Goal: Task Accomplishment & Management: Use online tool/utility

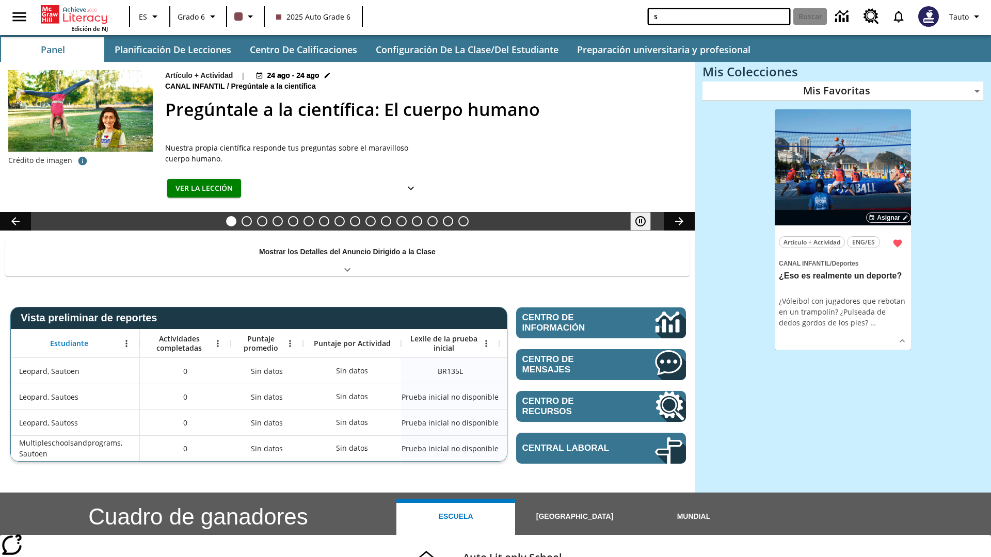
type input "s"
click at [810, 17] on button "Buscar" at bounding box center [810, 16] width 34 height 17
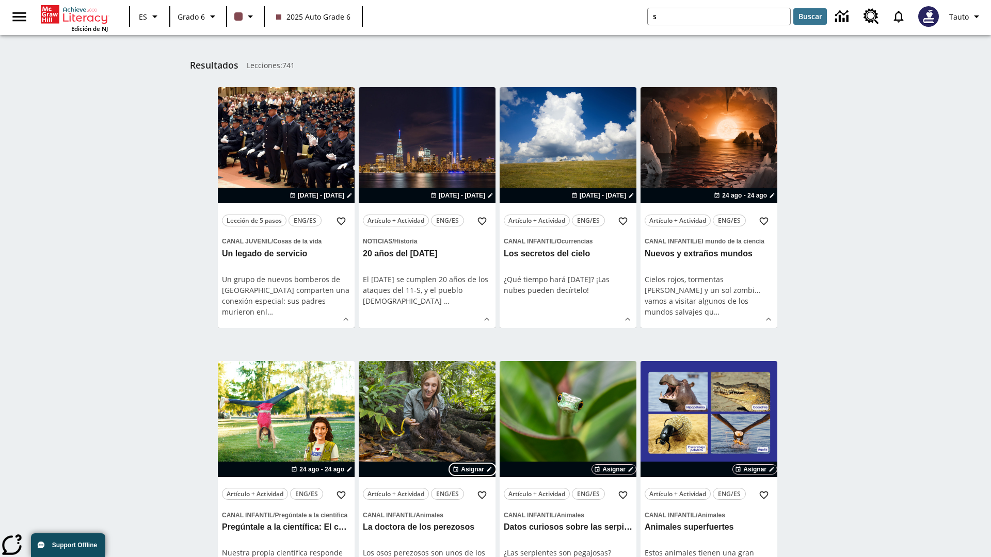
click at [473, 469] on span "Asignar" at bounding box center [472, 469] width 23 height 9
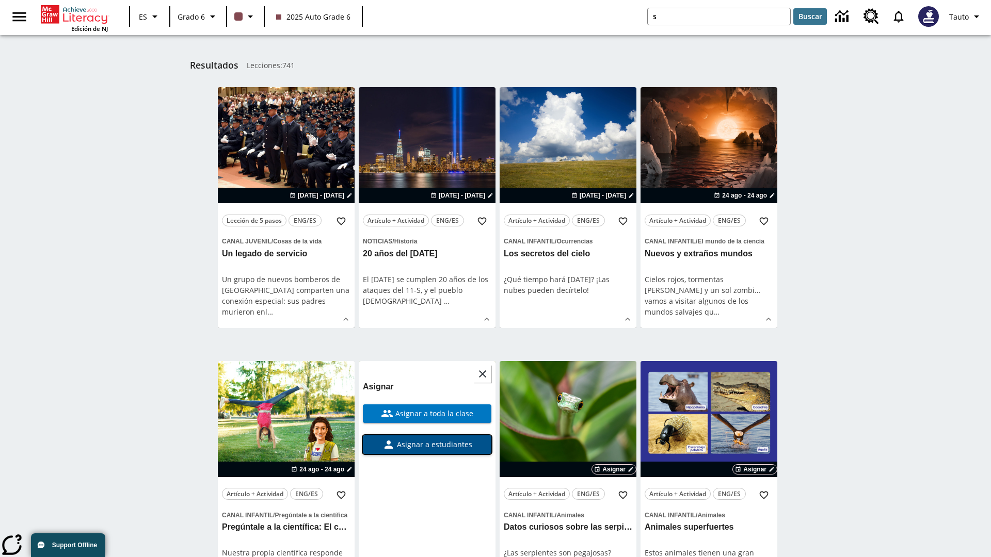
click at [427, 444] on span "Asignar a estudiantes" at bounding box center [433, 444] width 77 height 11
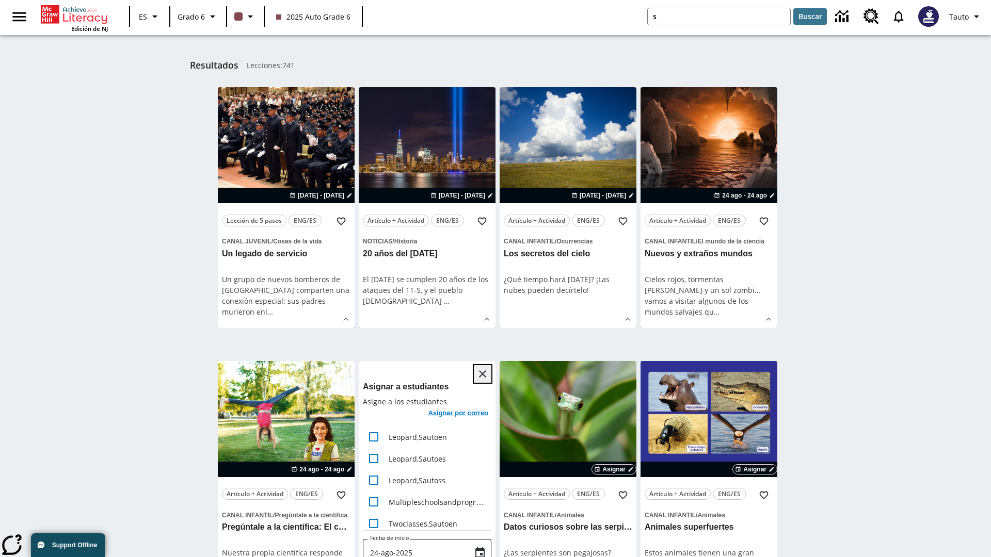
click at [483, 374] on icon "Cerrar" at bounding box center [482, 374] width 7 height 7
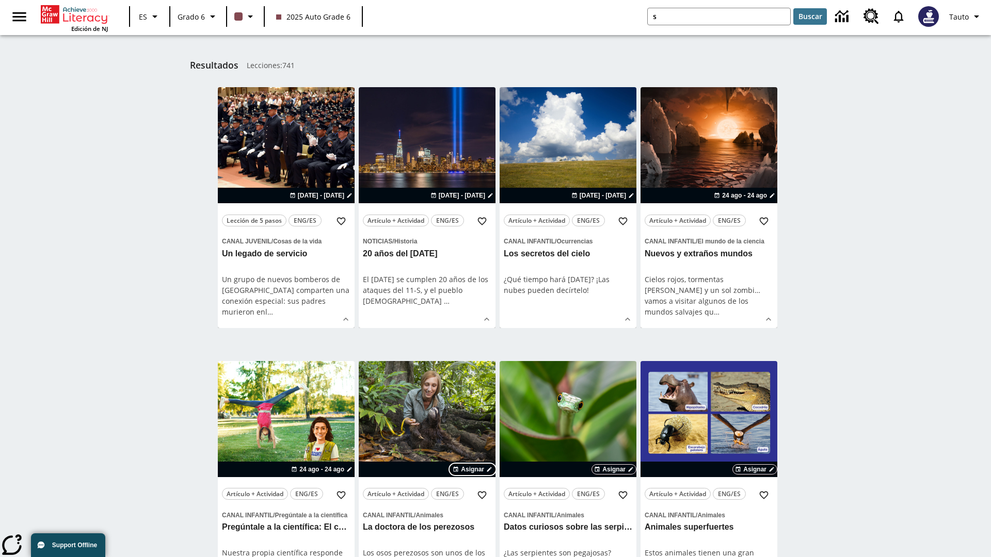
click at [473, 469] on span "Asignar" at bounding box center [472, 469] width 23 height 9
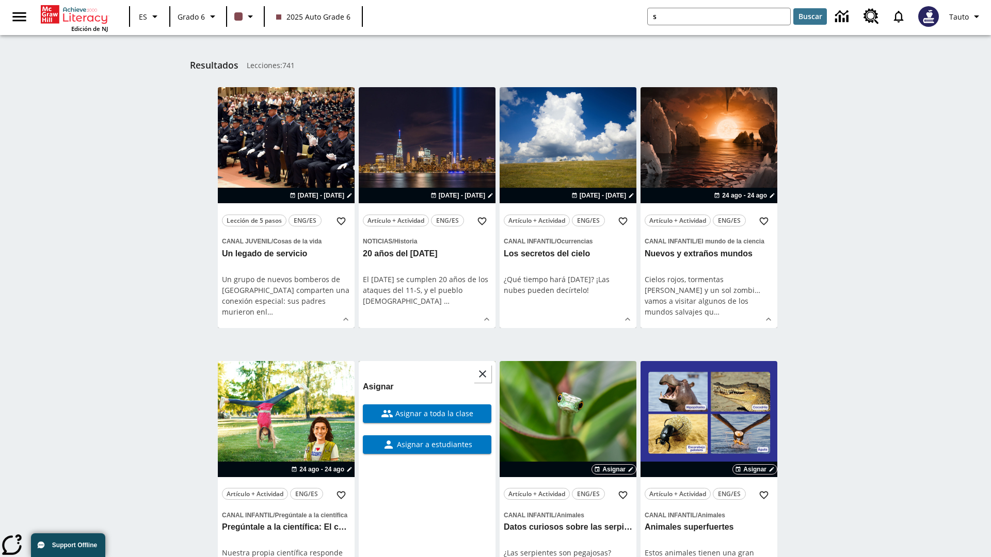
scroll to position [405, 0]
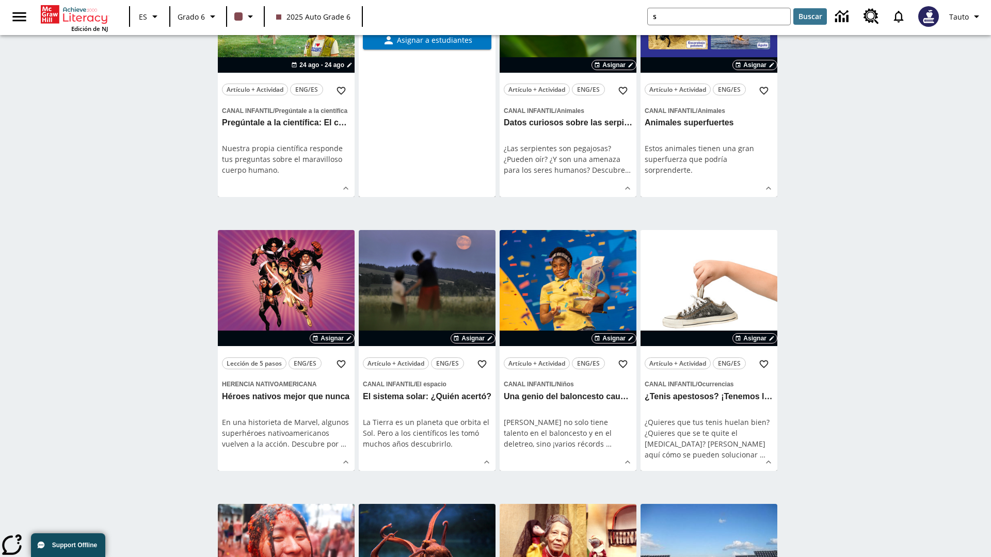
click at [427, 14] on span "Asignar a toda la clase" at bounding box center [433, 9] width 80 height 11
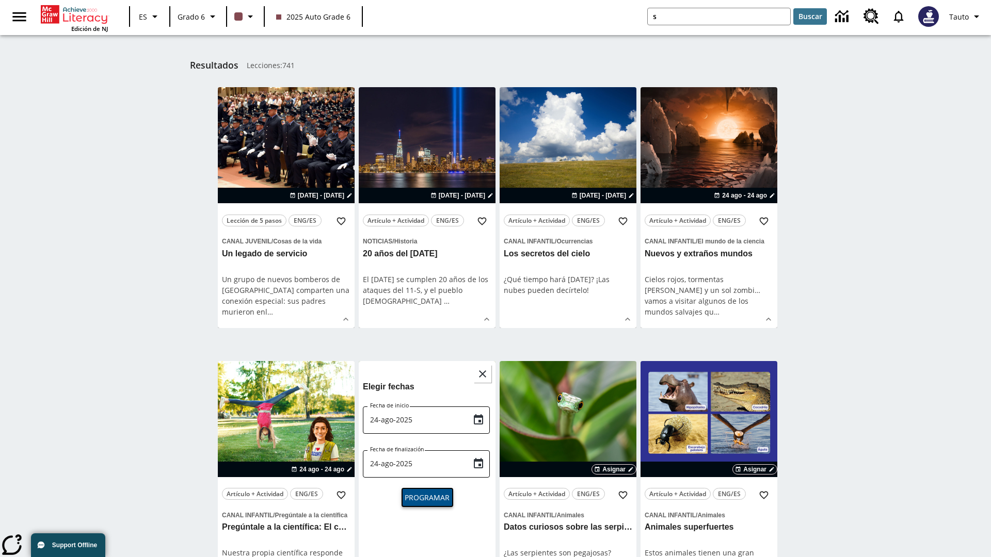
click at [427, 497] on span "Programar" at bounding box center [427, 497] width 45 height 11
